Goal: Task Accomplishment & Management: Complete application form

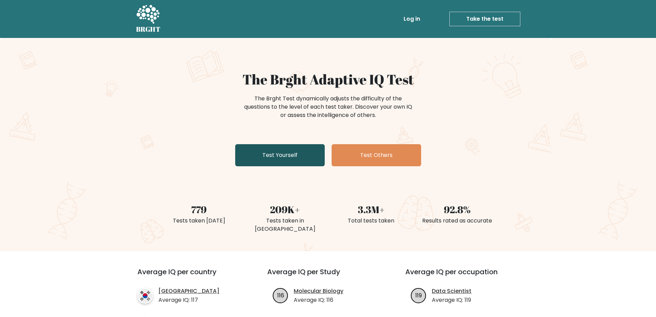
click at [292, 153] on link "Test Yourself" at bounding box center [280, 155] width 90 height 22
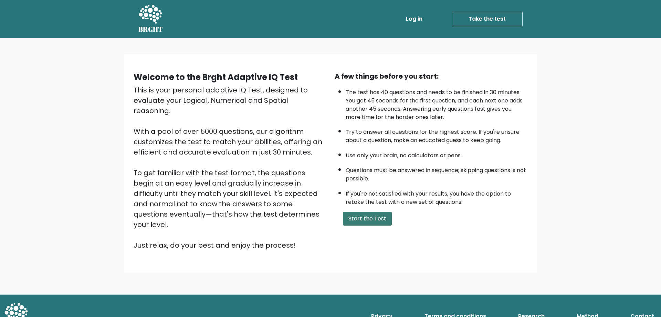
click at [385, 219] on button "Start the Test" at bounding box center [367, 218] width 49 height 14
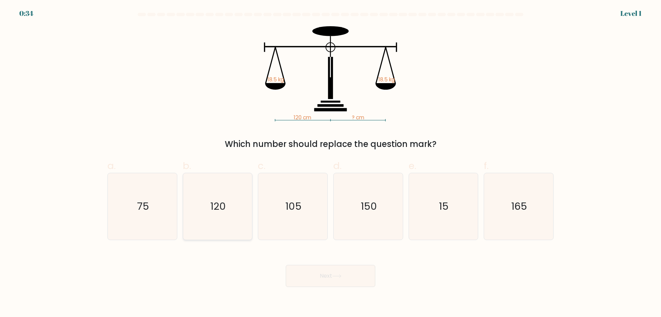
click at [231, 225] on icon "120" at bounding box center [217, 206] width 66 height 66
click at [331, 163] on input "b. 120" at bounding box center [331, 160] width 0 height 4
radio input "true"
click at [323, 273] on button "Next" at bounding box center [331, 276] width 90 height 22
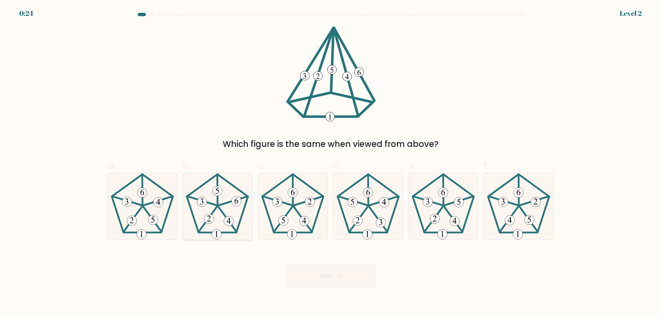
click at [227, 220] on 757 at bounding box center [229, 221] width 10 height 10
click at [331, 163] on input "b." at bounding box center [331, 160] width 0 height 4
radio input "true"
click at [324, 269] on button "Next" at bounding box center [331, 276] width 90 height 22
click at [326, 279] on button "Next" at bounding box center [331, 276] width 90 height 22
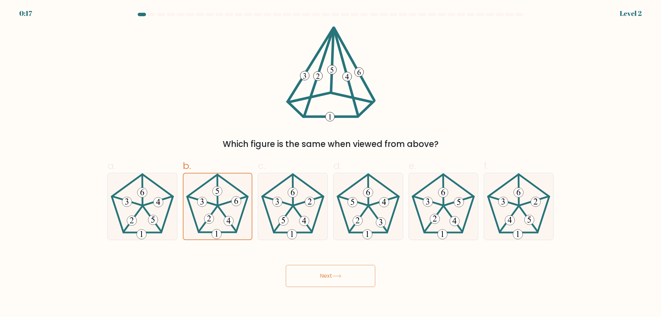
click at [334, 277] on icon at bounding box center [336, 276] width 9 height 4
click at [331, 77] on 16 at bounding box center [332, 60] width 2 height 62
click at [332, 275] on button "Next" at bounding box center [331, 276] width 90 height 22
click at [502, 214] on icon at bounding box center [519, 206] width 66 height 66
click at [331, 163] on input "f." at bounding box center [331, 160] width 0 height 4
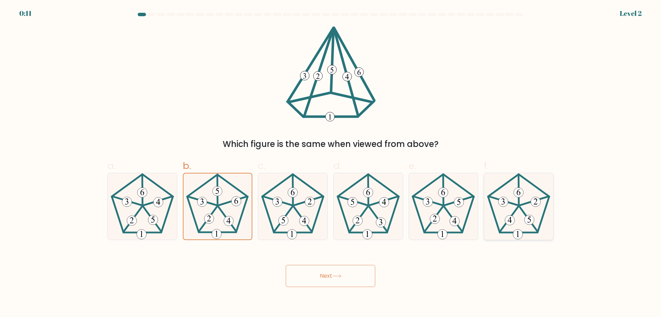
radio input "true"
click at [220, 224] on icon at bounding box center [217, 206] width 66 height 66
click at [331, 163] on input "b." at bounding box center [331, 160] width 0 height 4
radio input "true"
click at [302, 279] on button "Next" at bounding box center [331, 276] width 90 height 22
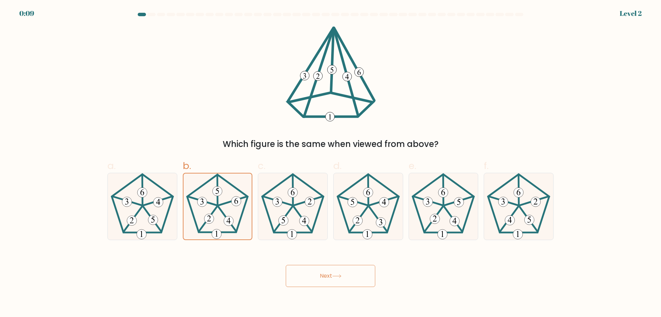
click at [319, 276] on button "Next" at bounding box center [331, 276] width 90 height 22
click at [319, 275] on button "Next" at bounding box center [331, 276] width 90 height 22
drag, startPoint x: 318, startPoint y: 92, endPoint x: 295, endPoint y: 140, distance: 53.0
click at [296, 139] on div "Which figure is the same when viewed from above?" at bounding box center [330, 88] width 455 height 124
click at [223, 206] on icon at bounding box center [218, 206] width 66 height 66
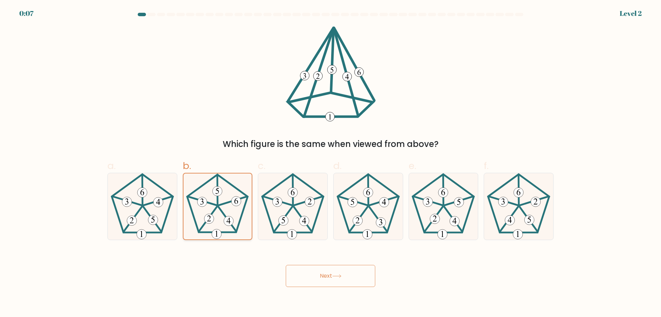
click at [331, 163] on input "b." at bounding box center [331, 160] width 0 height 4
click at [176, 218] on div at bounding box center [142, 206] width 70 height 67
click at [331, 163] on input "a." at bounding box center [331, 160] width 0 height 4
radio input "true"
click at [229, 218] on 757 at bounding box center [229, 221] width 10 height 10
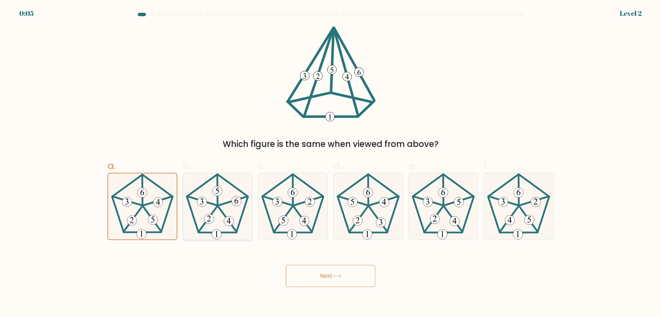
click at [331, 163] on input "b." at bounding box center [331, 160] width 0 height 4
radio input "true"
click at [330, 274] on button "Next" at bounding box center [331, 276] width 90 height 22
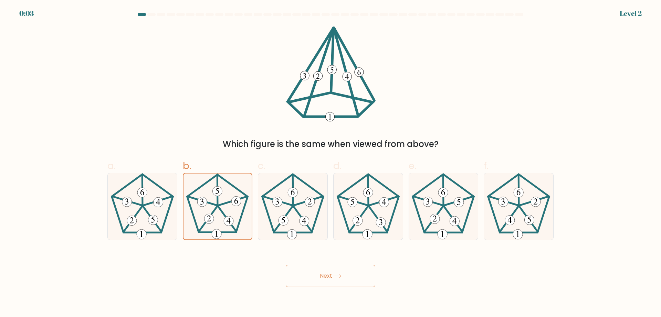
click at [330, 274] on button "Next" at bounding box center [331, 276] width 90 height 22
click at [328, 275] on button "Next" at bounding box center [331, 276] width 90 height 22
click at [327, 275] on button "Next" at bounding box center [331, 276] width 90 height 22
click at [325, 274] on button "Next" at bounding box center [331, 276] width 90 height 22
